Goal: Navigation & Orientation: Find specific page/section

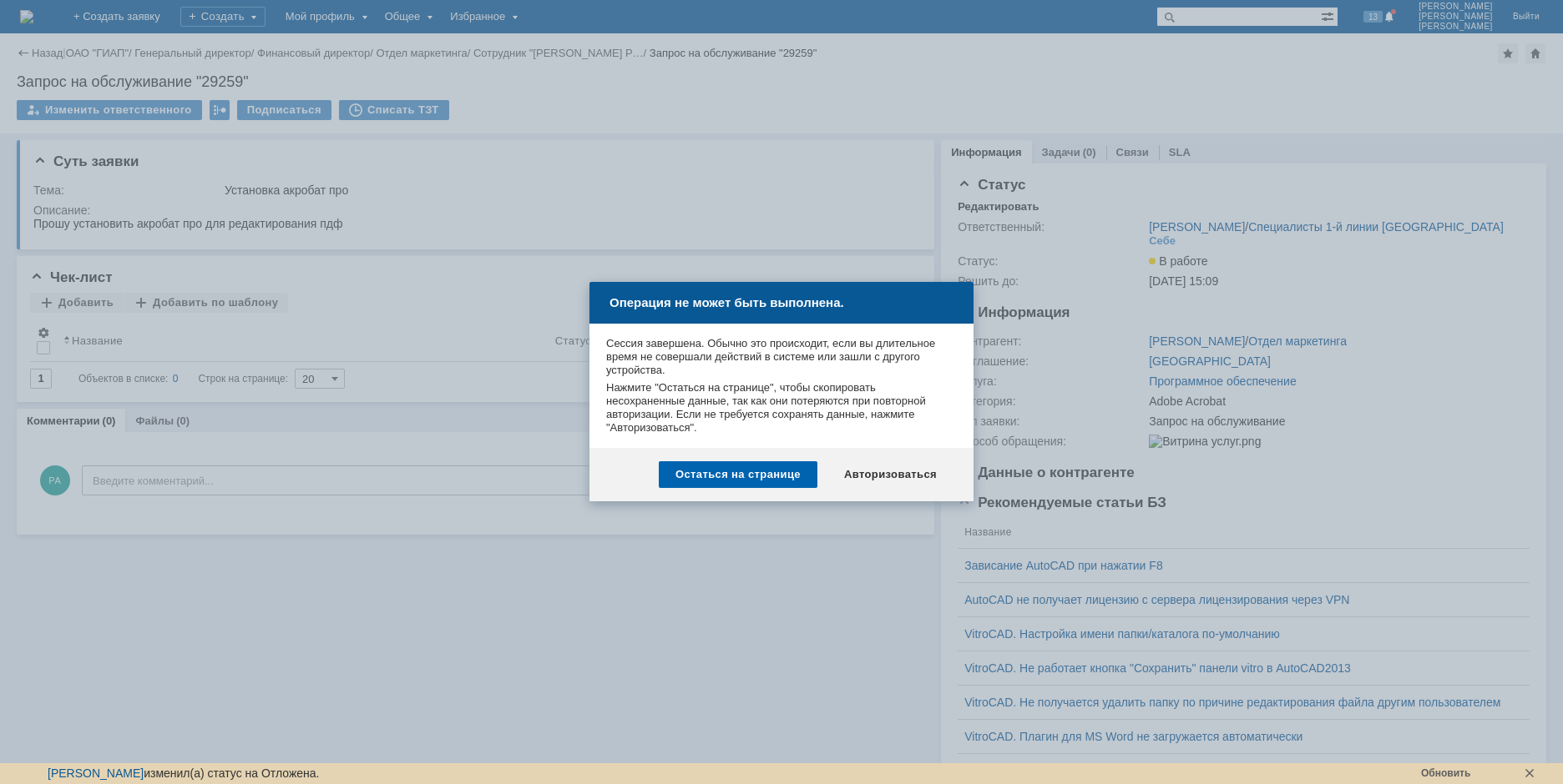
click at [779, 474] on div "Остаться на странице" at bounding box center [738, 474] width 158 height 27
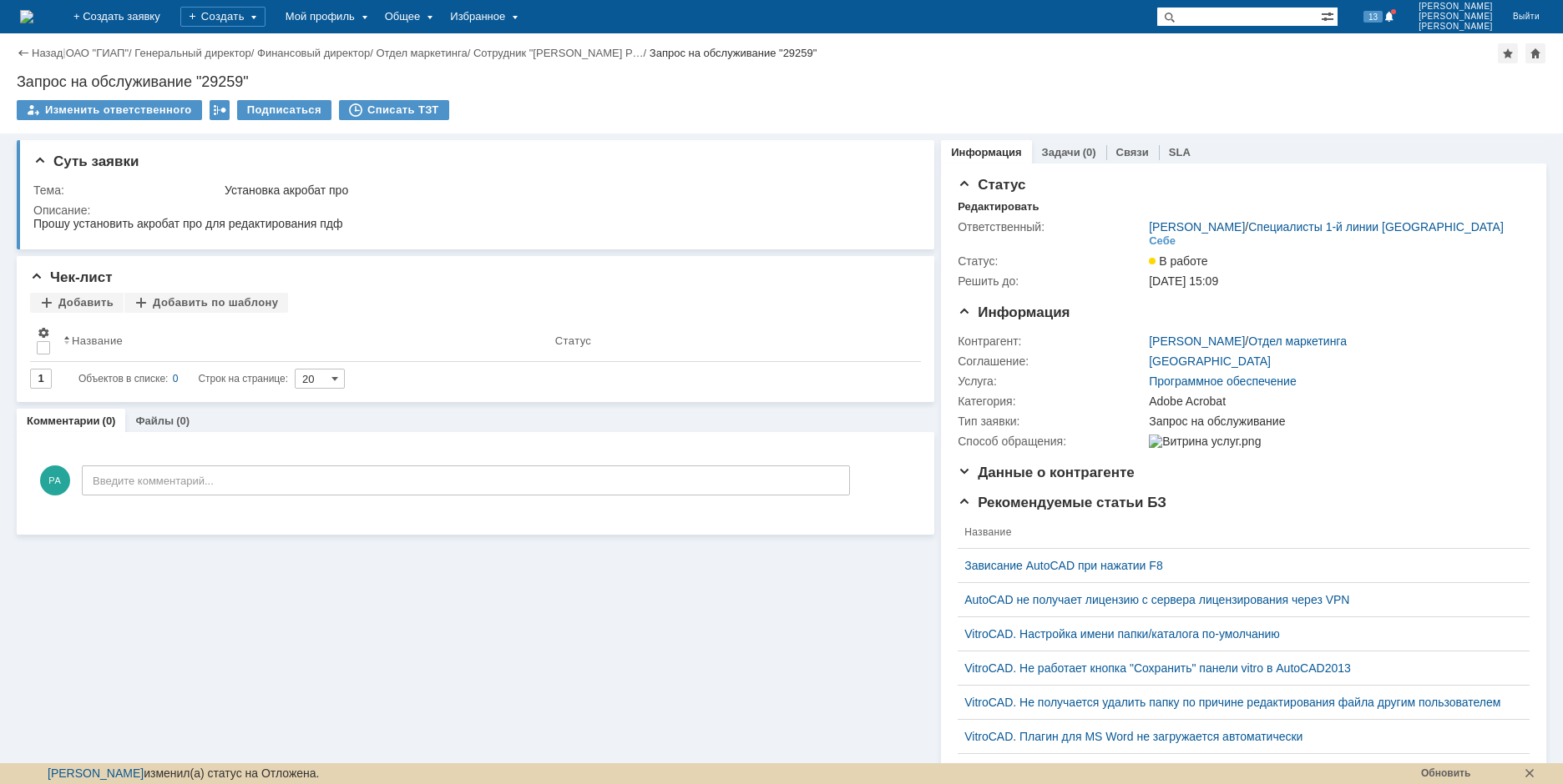
click at [34, 10] on img at bounding box center [26, 16] width 13 height 13
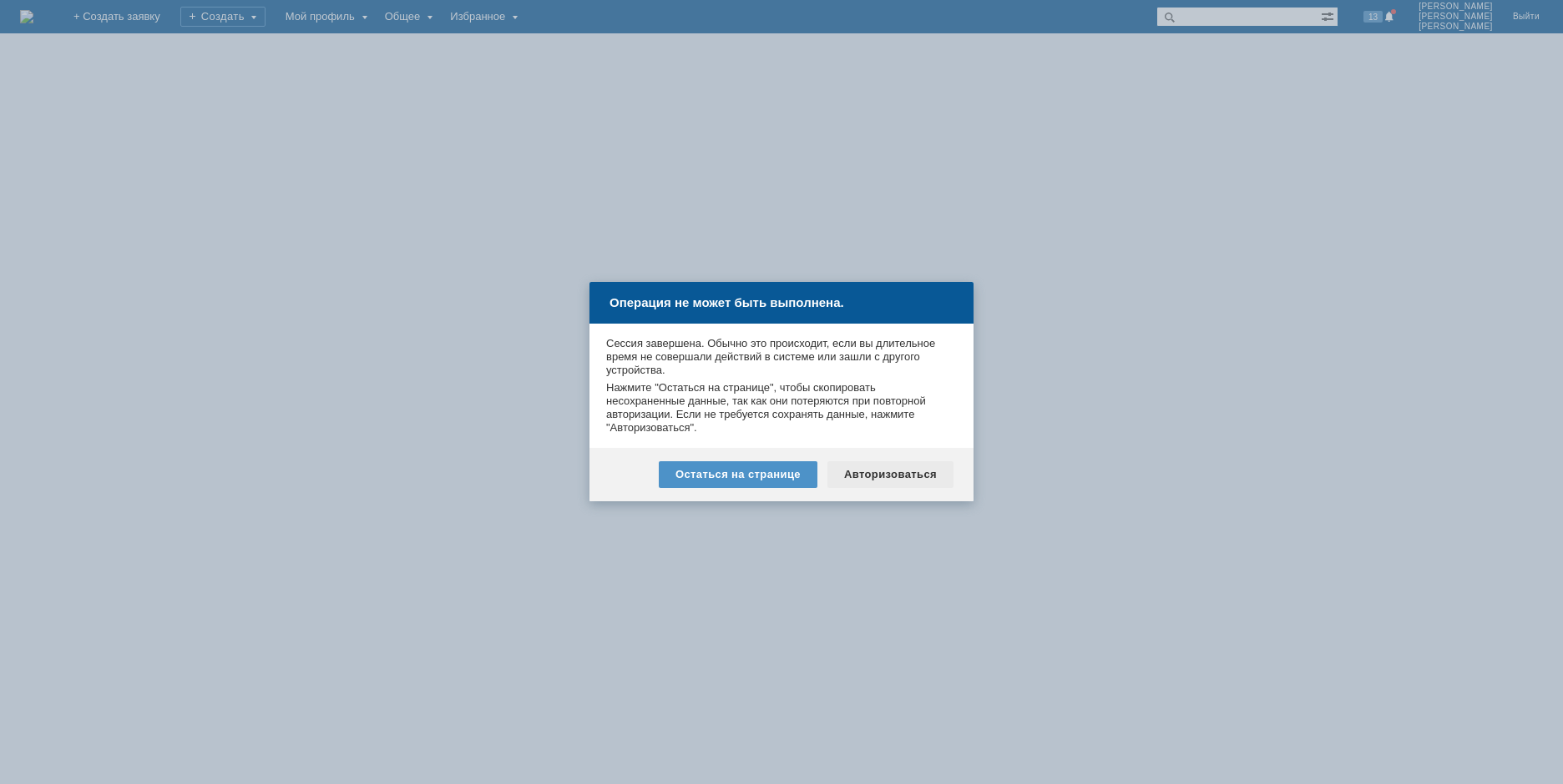
click at [886, 470] on div "Авторизоваться" at bounding box center [890, 474] width 127 height 27
